Goal: Check status: Check status

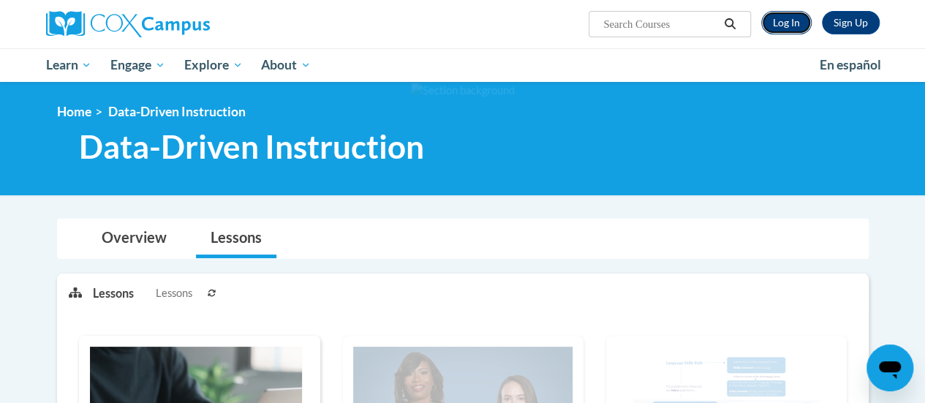
click at [792, 25] on link "Log In" at bounding box center [786, 22] width 50 height 23
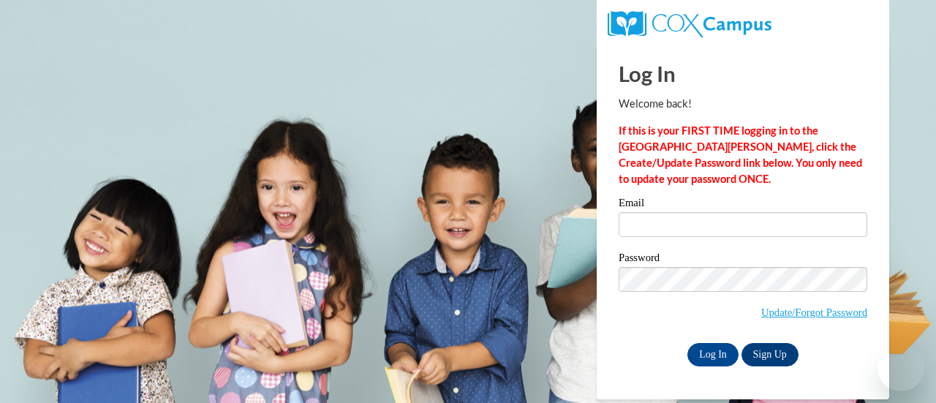
type input "dawn.johnson@rusd.org"
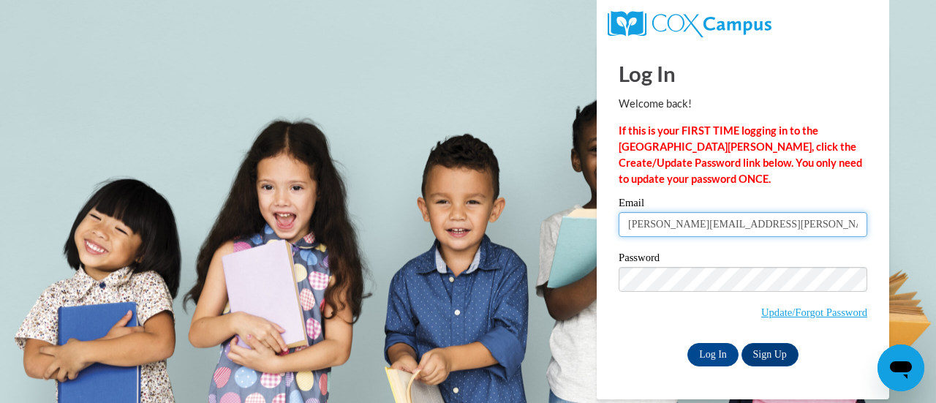
click at [805, 225] on input "dawn.johnson@rusd.org" at bounding box center [743, 224] width 249 height 25
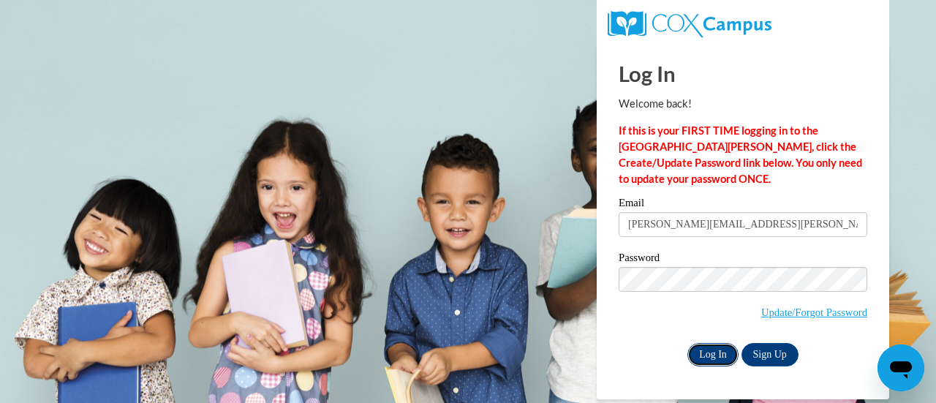
click at [710, 358] on input "Log In" at bounding box center [712, 354] width 51 height 23
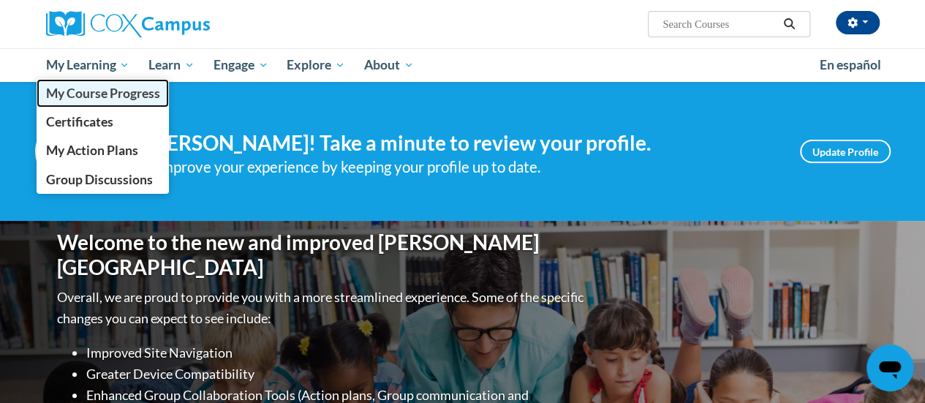
click at [95, 91] on span "My Course Progress" at bounding box center [102, 93] width 114 height 15
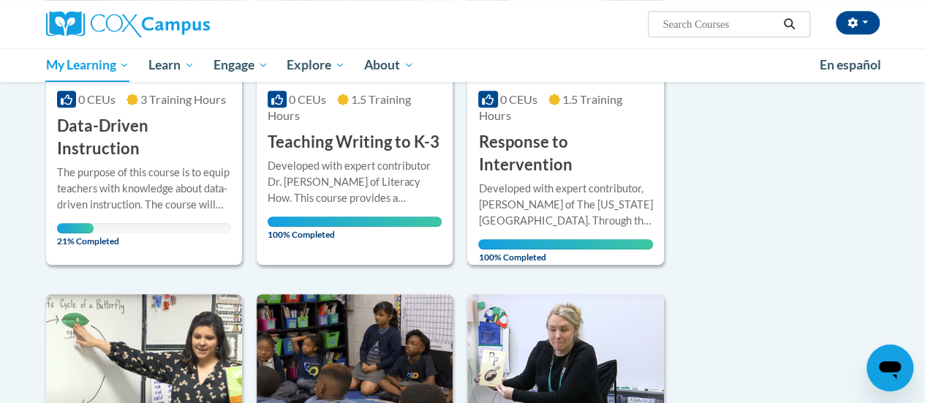
scroll to position [373, 0]
